Goal: Task Accomplishment & Management: Use online tool/utility

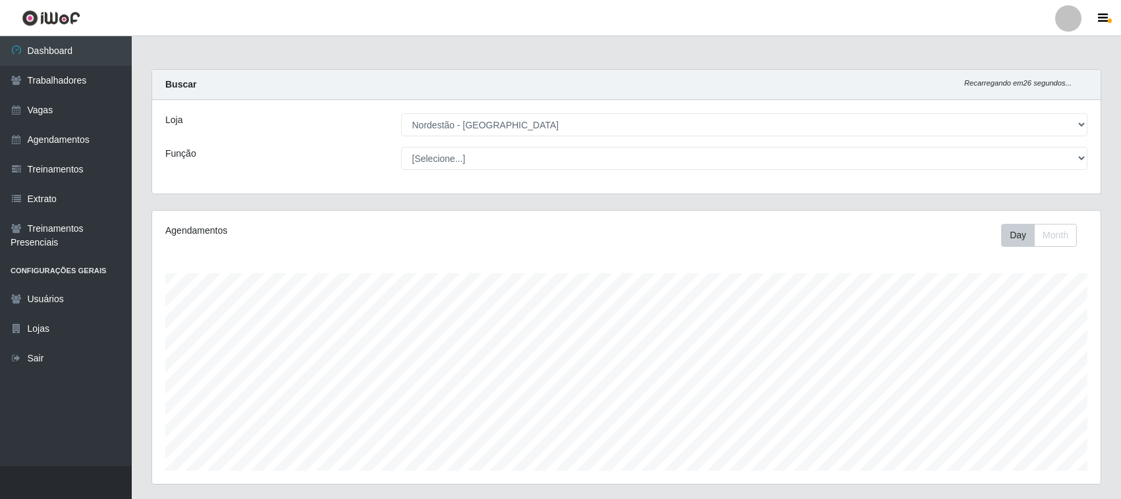
select select "420"
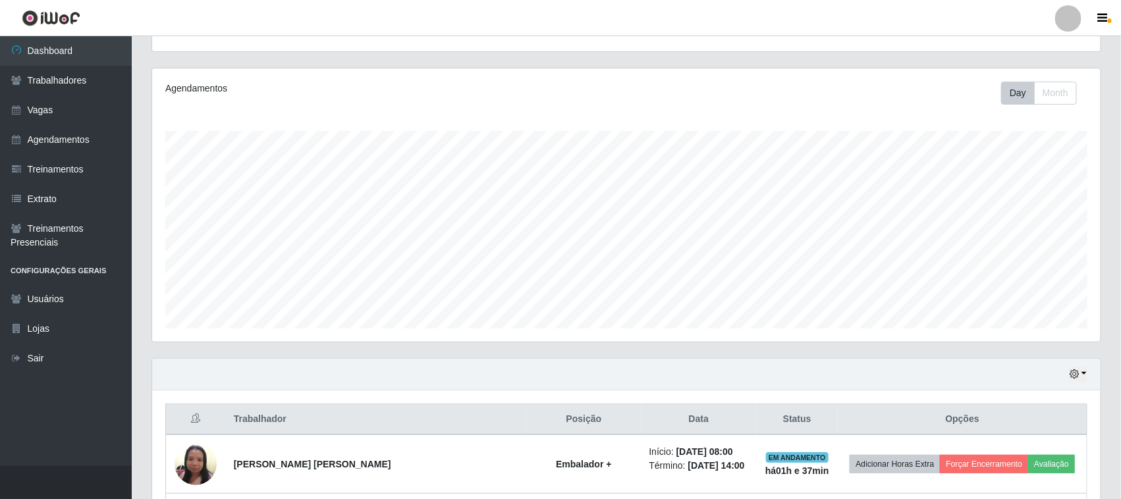
scroll to position [274, 948]
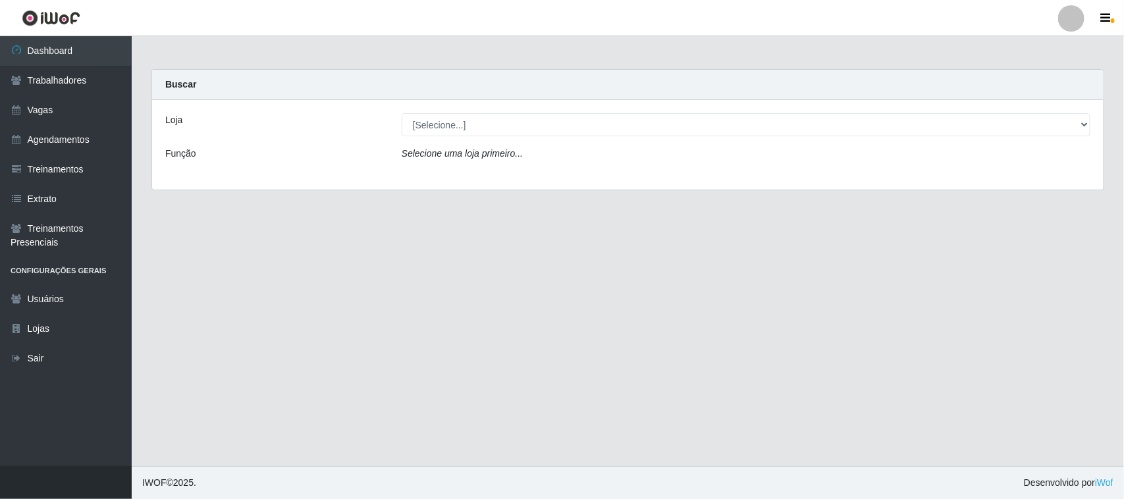
click at [471, 155] on icon "Selecione uma loja primeiro..." at bounding box center [462, 153] width 121 height 11
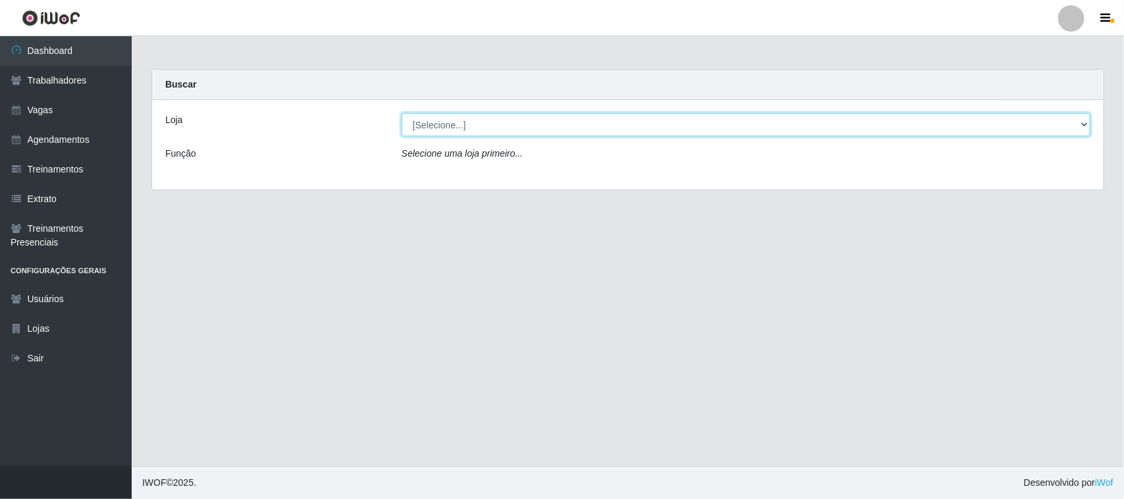
click at [472, 122] on select "[Selecione...] Nordestão - [GEOGRAPHIC_DATA]" at bounding box center [746, 124] width 689 height 23
select select "420"
click at [402, 113] on select "[Selecione...] Nordestão - [GEOGRAPHIC_DATA]" at bounding box center [746, 124] width 689 height 23
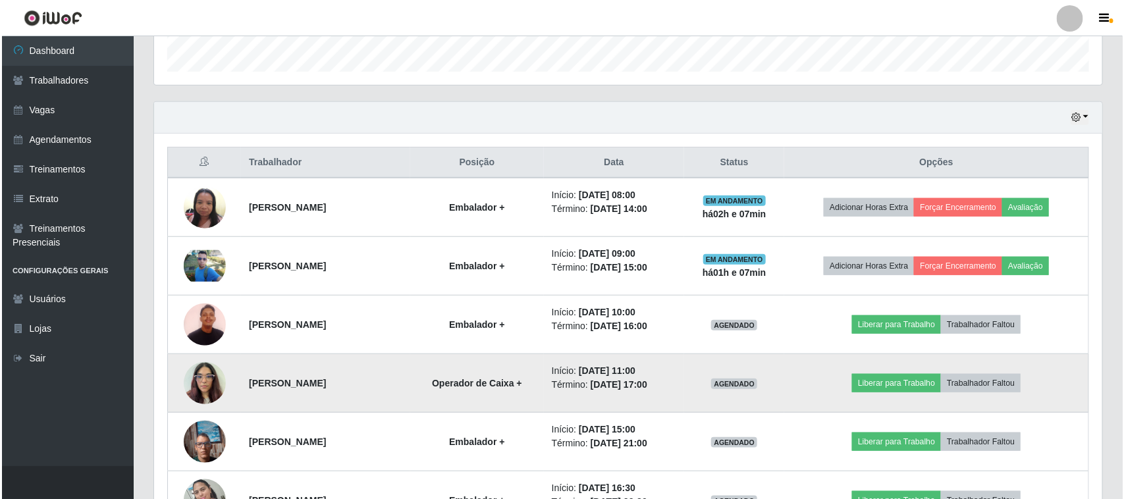
scroll to position [494, 0]
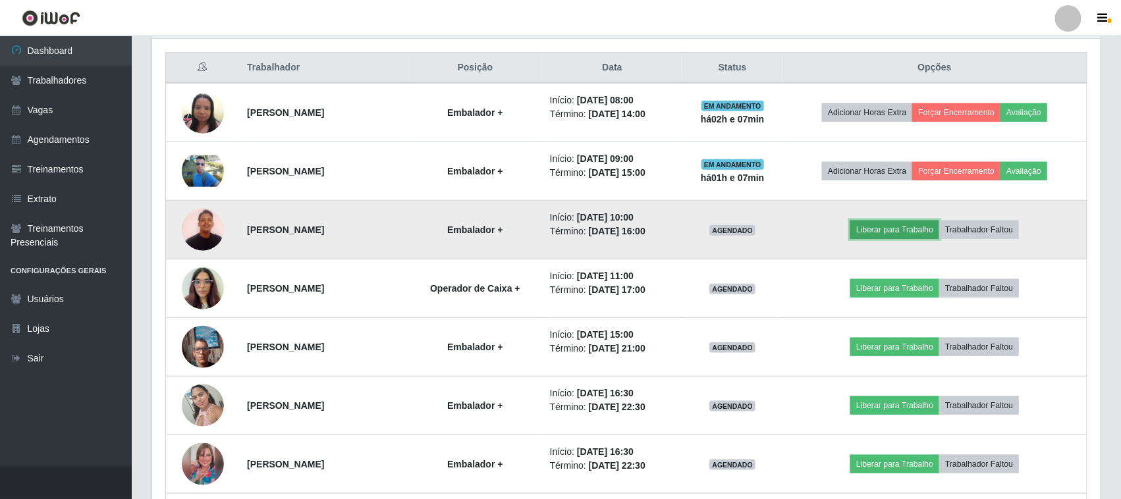
click at [911, 236] on button "Liberar para Trabalho" at bounding box center [894, 230] width 89 height 18
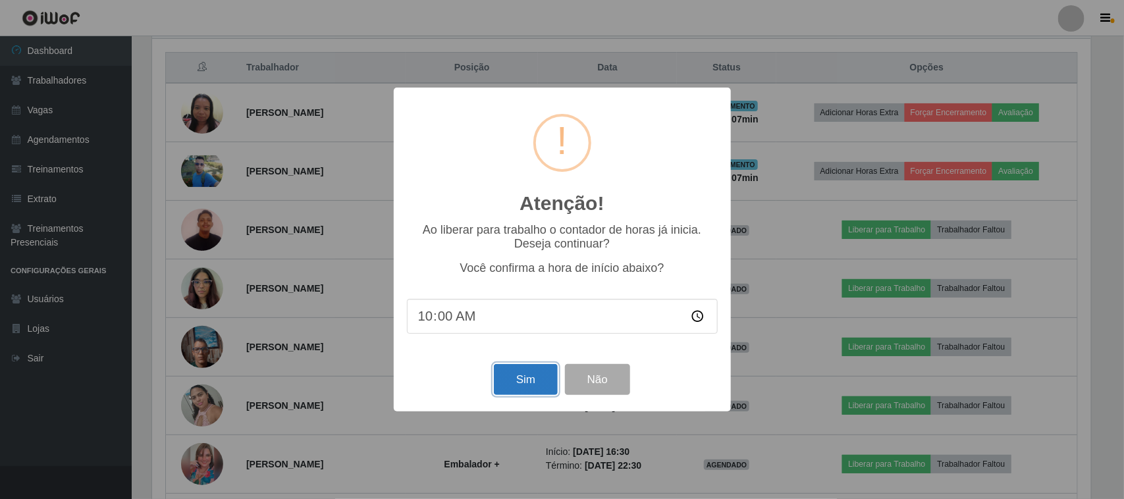
click at [514, 386] on button "Sim" at bounding box center [526, 379] width 64 height 31
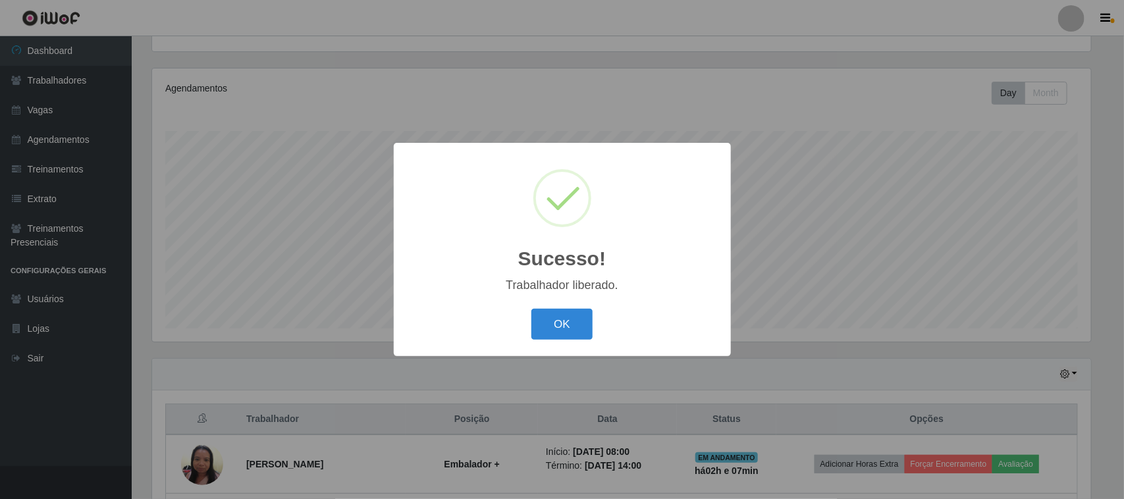
click at [560, 327] on button "OK" at bounding box center [561, 324] width 61 height 31
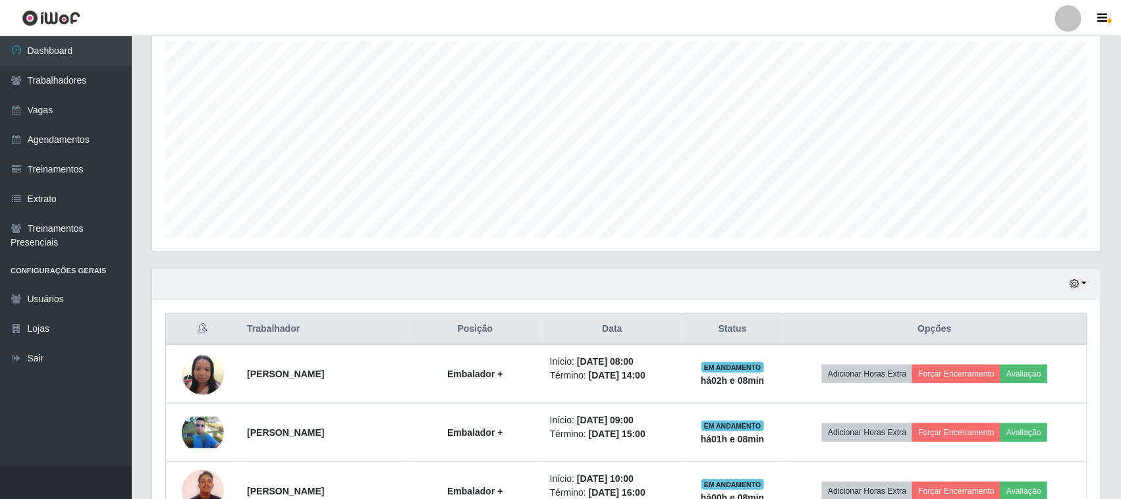
scroll to position [471, 0]
